Goal: Book appointment/travel/reservation

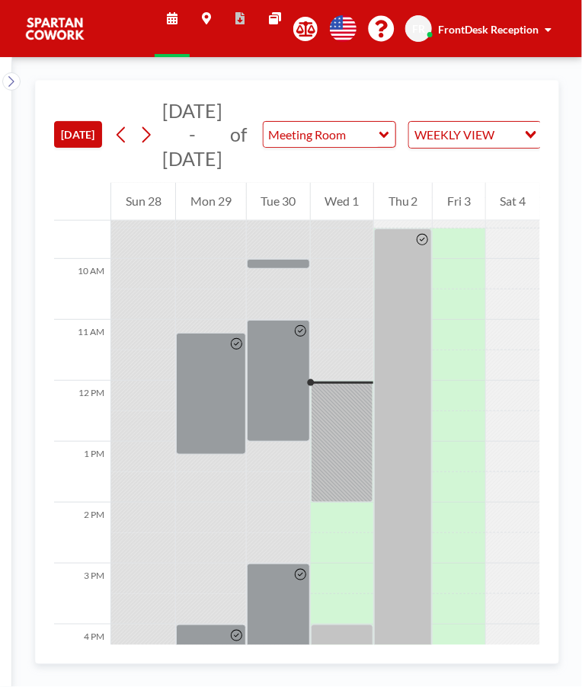
scroll to position [569, 0]
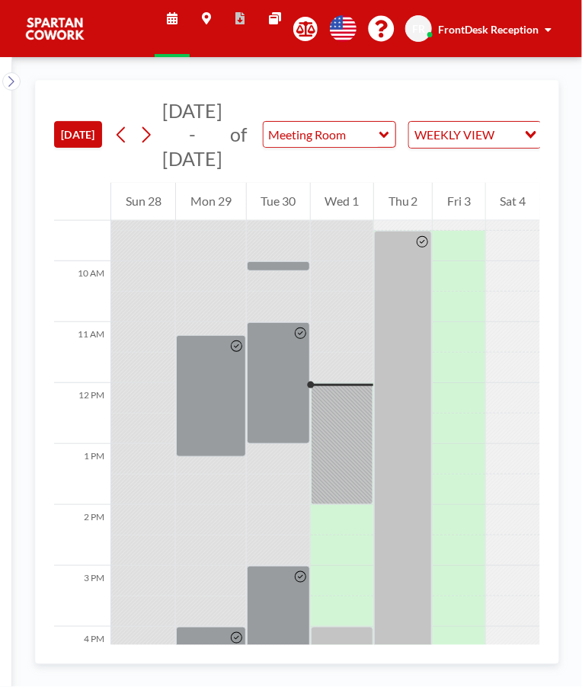
click at [338, 462] on div at bounding box center [342, 444] width 62 height 122
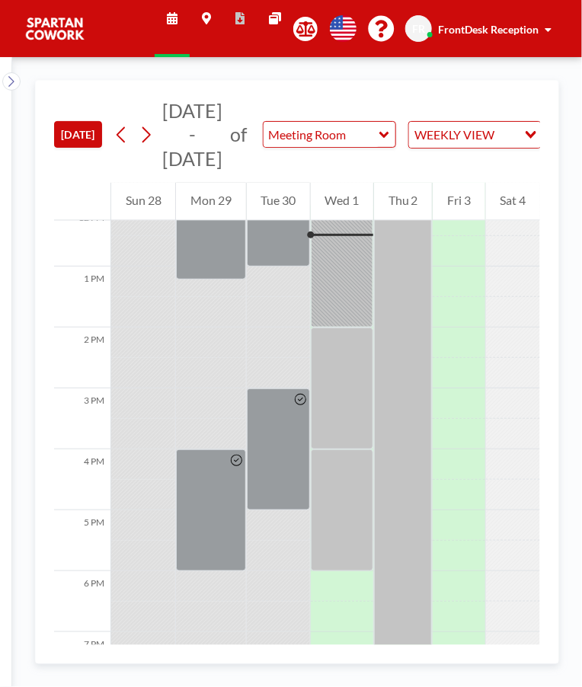
scroll to position [747, 0]
click at [335, 286] on div at bounding box center [342, 266] width 62 height 122
